Goal: Information Seeking & Learning: Learn about a topic

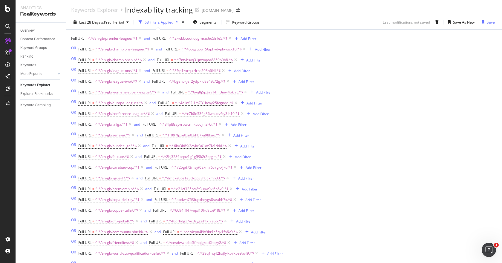
click at [166, 22] on div "68 Filters Applied" at bounding box center [159, 22] width 29 height 5
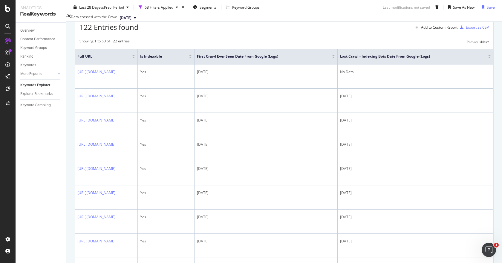
scroll to position [60, 0]
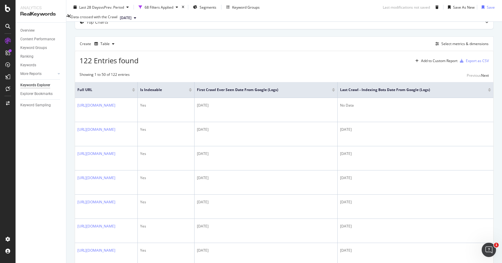
click at [488, 89] on div at bounding box center [489, 88] width 3 height 1
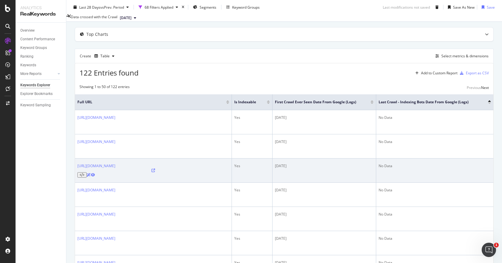
scroll to position [19, 0]
